Goal: Check status: Check status

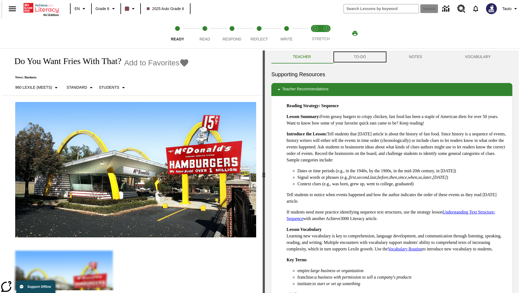
click at [359, 57] on button "TO-DO" at bounding box center [359, 56] width 55 height 13
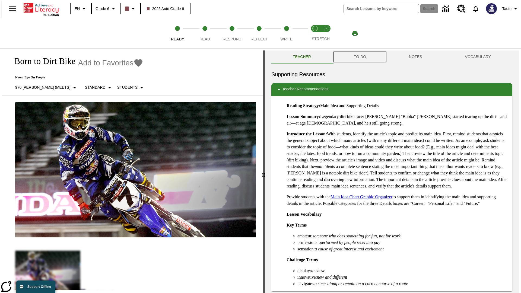
click at [359, 57] on button "TO-DO" at bounding box center [359, 56] width 55 height 13
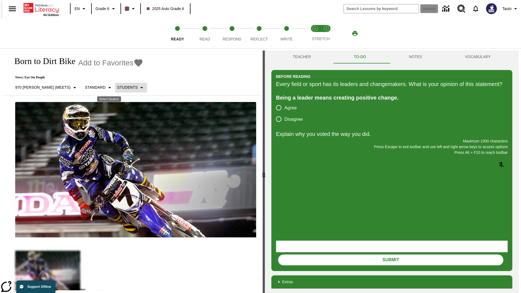
click at [117, 87] on p "Students" at bounding box center [127, 88] width 20 height 6
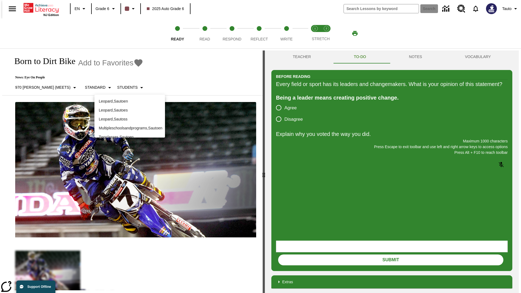
click at [130, 101] on p "Leopard , Sautoen" at bounding box center [130, 101] width 62 height 6
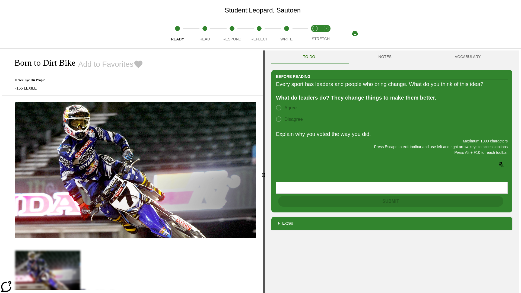
scroll to position [35, 0]
